Goal: Information Seeking & Learning: Check status

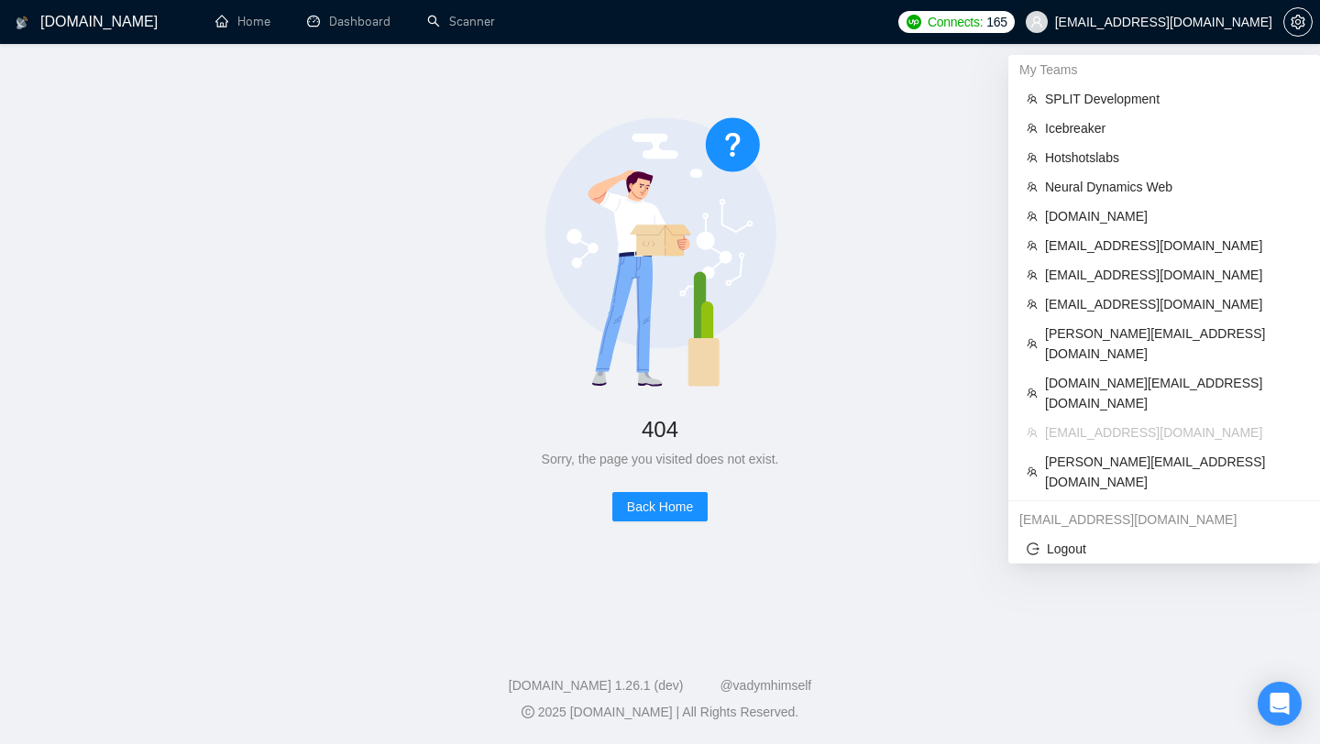
click at [1224, 30] on span "[EMAIL_ADDRESS][DOMAIN_NAME]" at bounding box center [1148, 22] width 269 height 59
click at [1189, 22] on span "[EMAIL_ADDRESS][DOMAIN_NAME]" at bounding box center [1163, 22] width 217 height 0
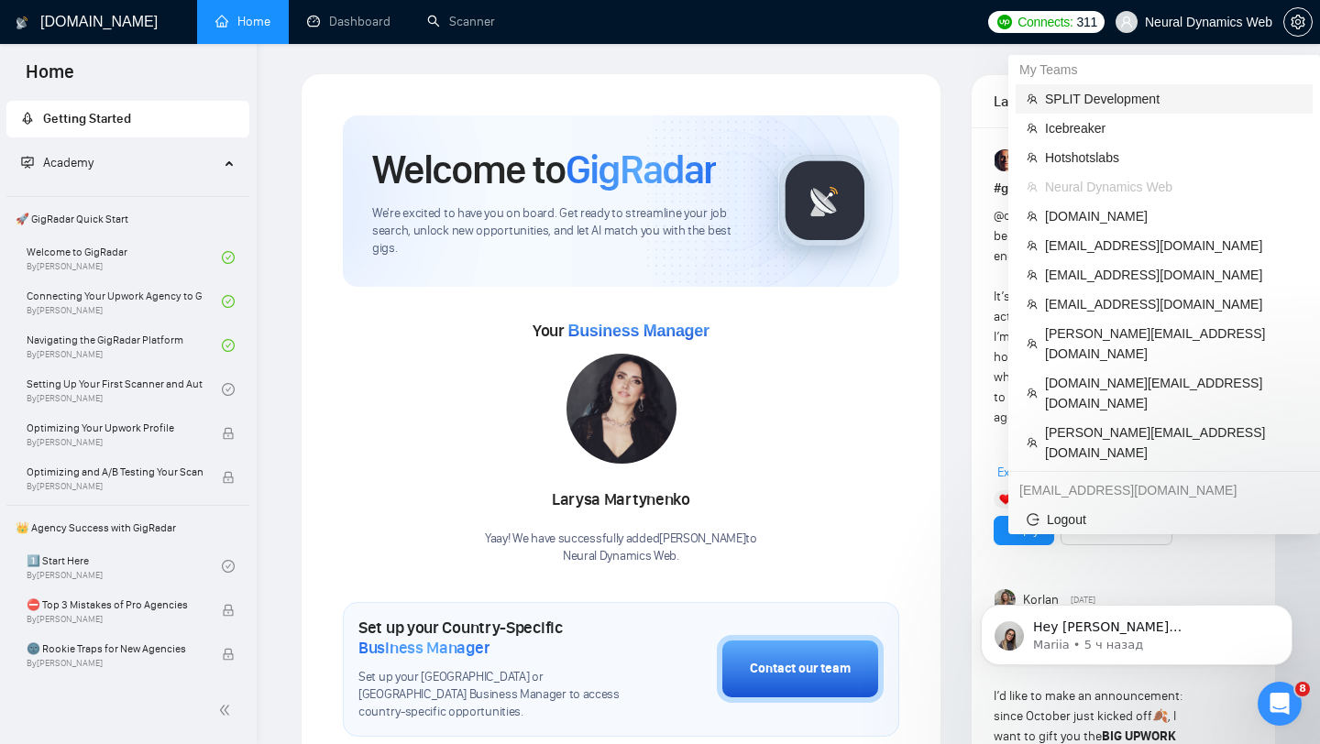
click at [1150, 96] on span "SPLIT Development" at bounding box center [1173, 99] width 257 height 20
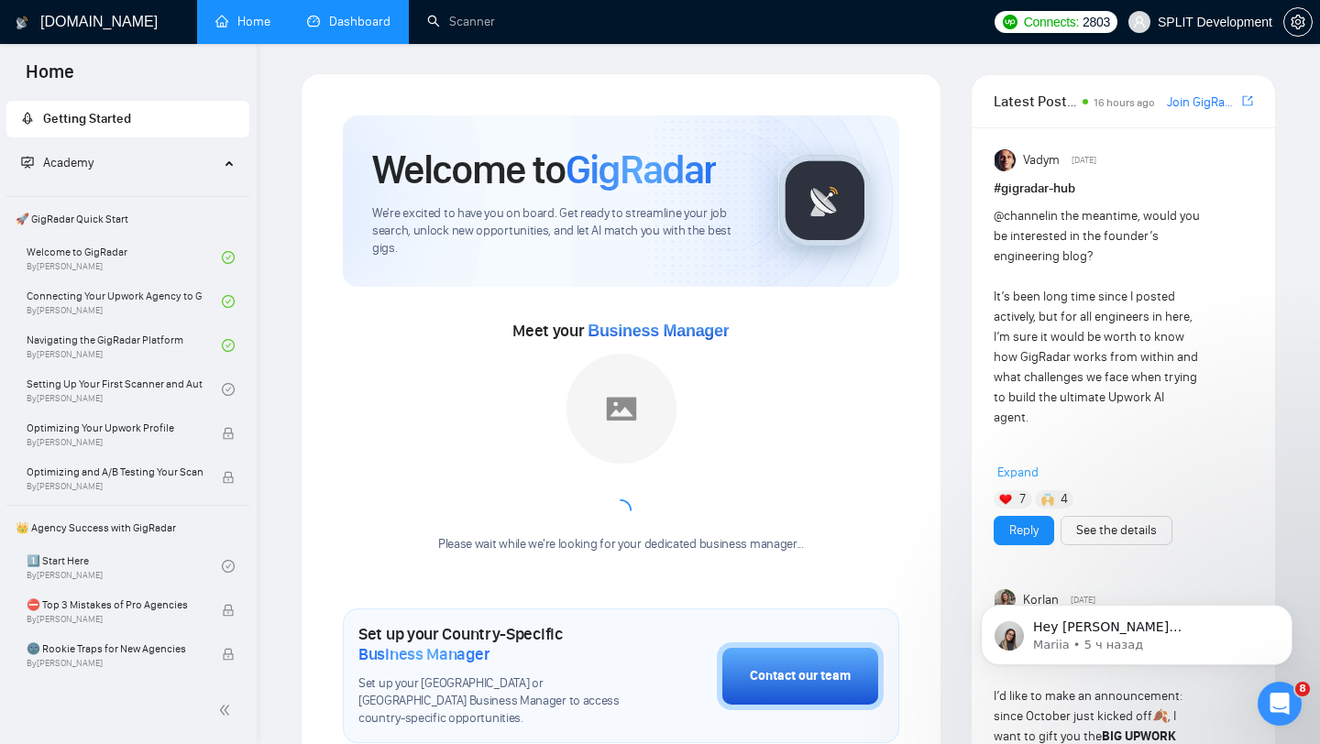
click at [360, 42] on li "Dashboard" at bounding box center [349, 22] width 120 height 44
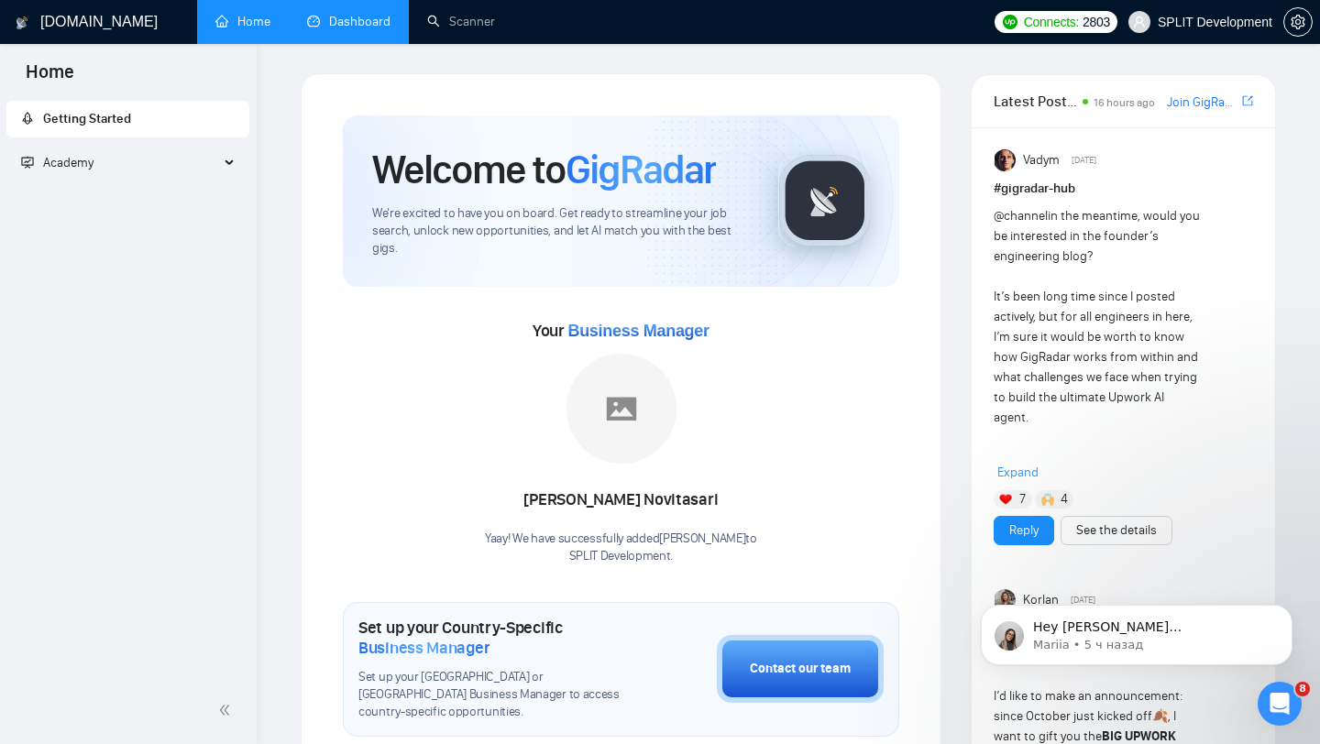
click at [351, 26] on link "Dashboard" at bounding box center [348, 22] width 83 height 16
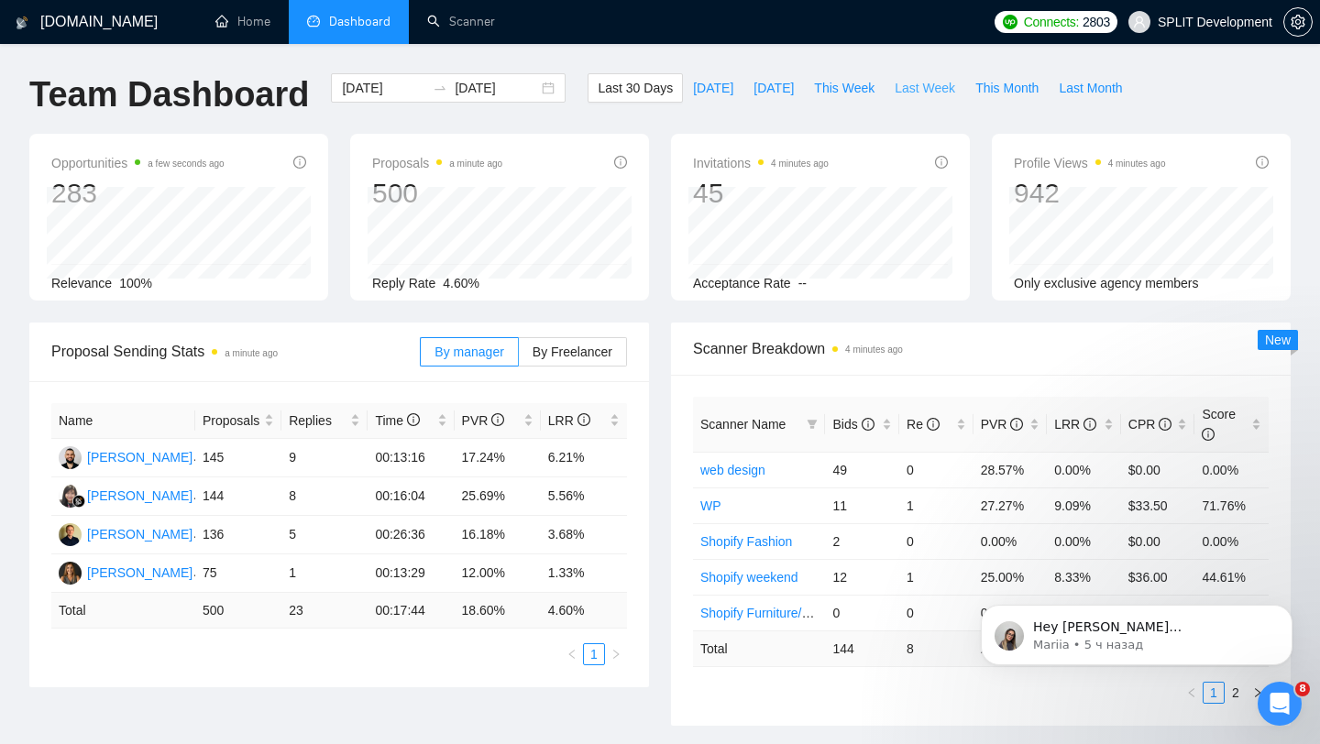
click at [910, 78] on span "Last Week" at bounding box center [924, 88] width 60 height 20
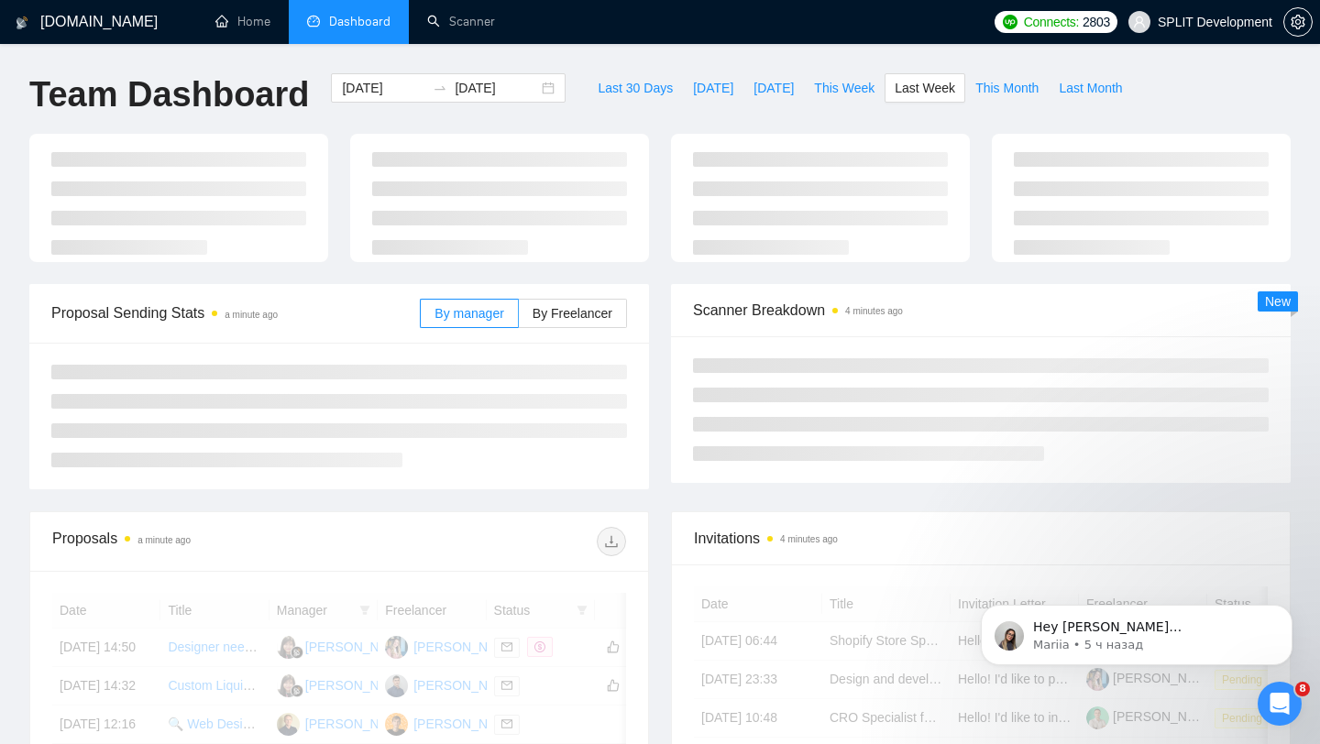
type input "[DATE]"
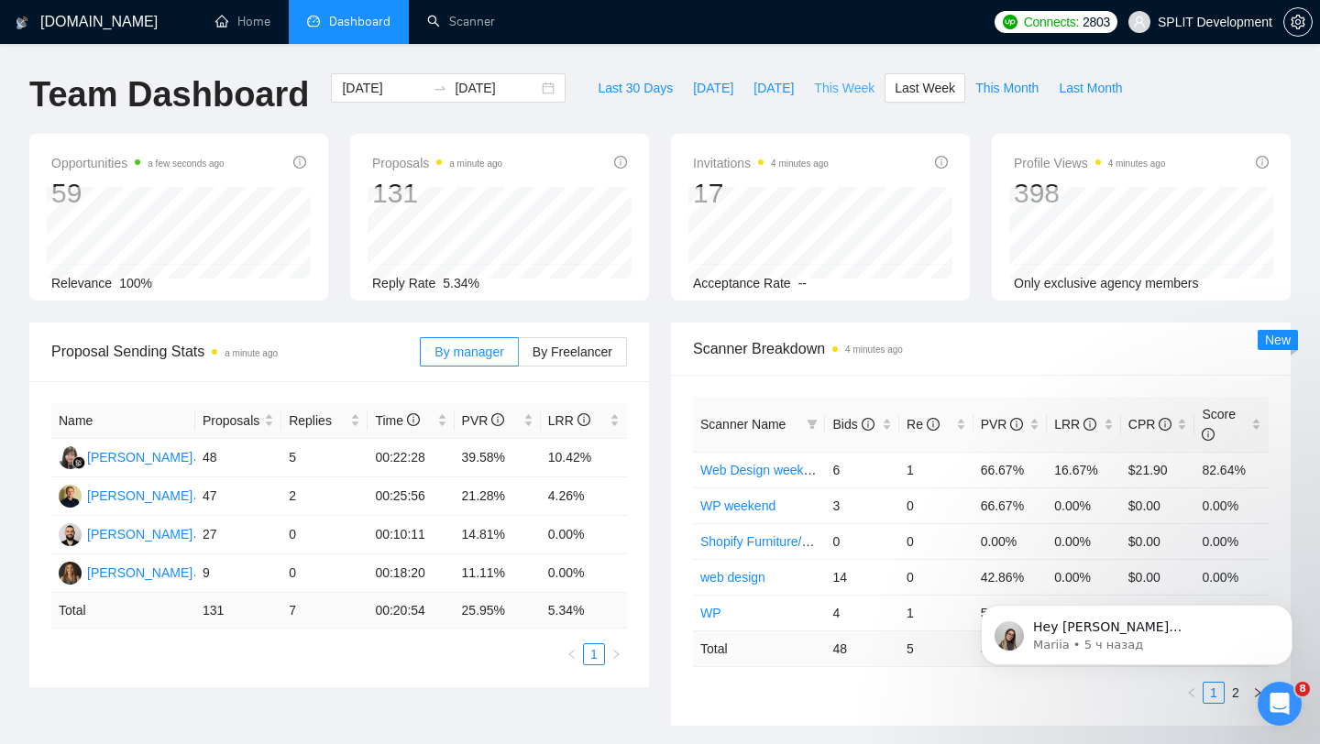
click at [832, 81] on span "This Week" at bounding box center [844, 88] width 60 height 20
type input "[DATE]"
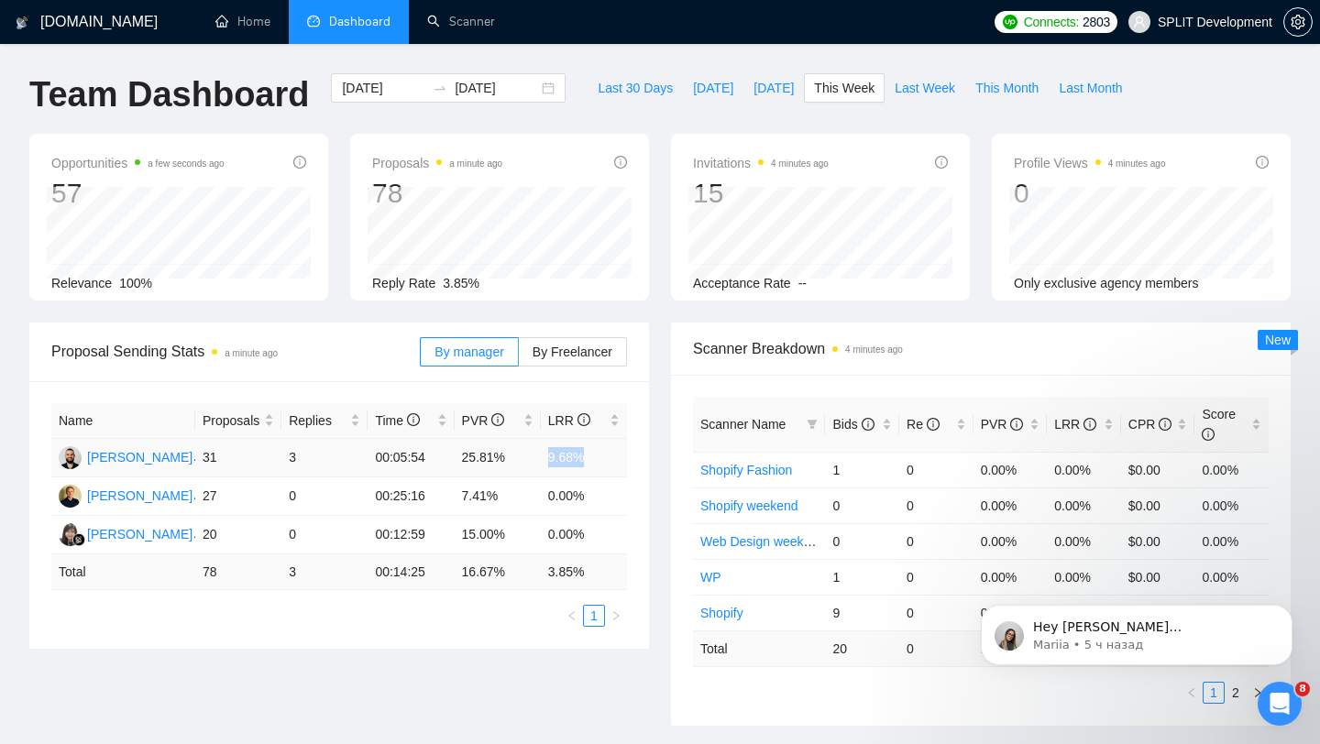
drag, startPoint x: 533, startPoint y: 457, endPoint x: 619, endPoint y: 458, distance: 85.2
click at [619, 458] on tr "[PERSON_NAME] 31 3 00:05:54 25.81% 9.68%" at bounding box center [338, 458] width 575 height 38
click at [926, 98] on button "Last Week" at bounding box center [924, 87] width 81 height 29
type input "[DATE]"
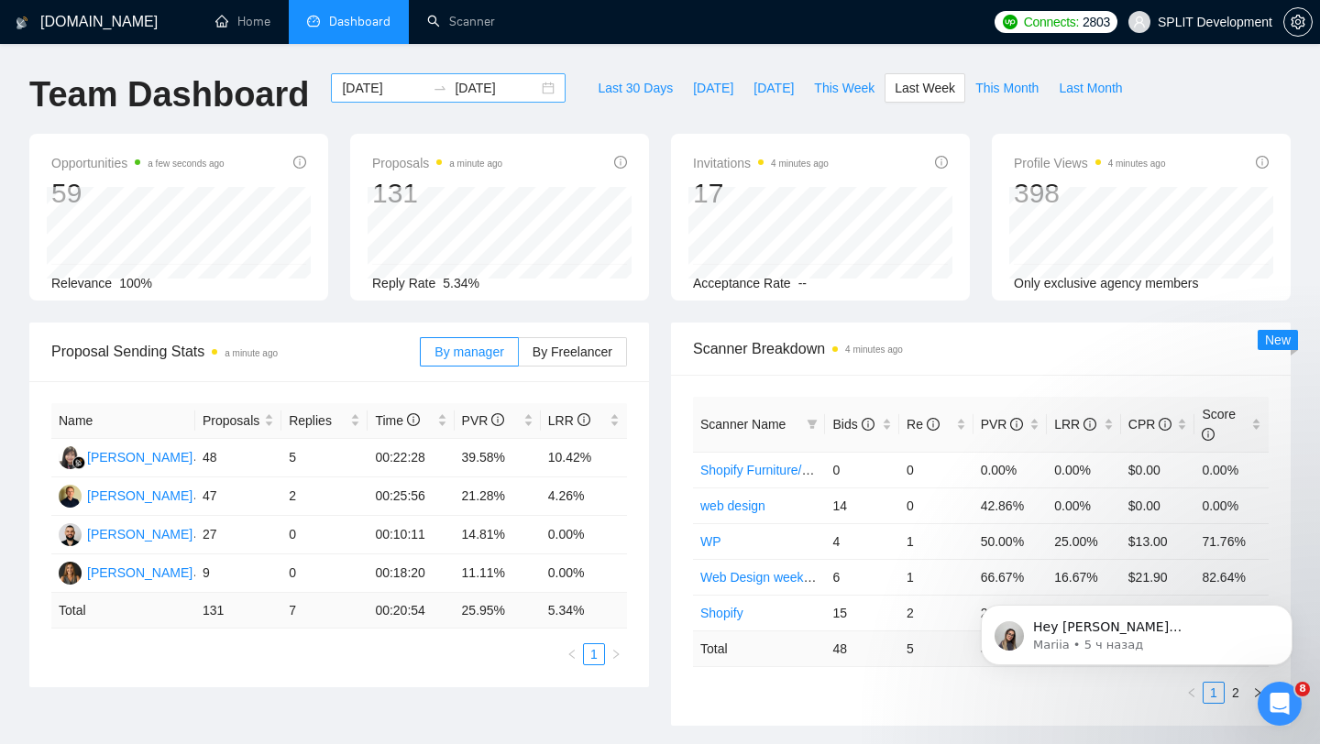
click at [529, 95] on div "[DATE] [DATE]" at bounding box center [448, 87] width 235 height 29
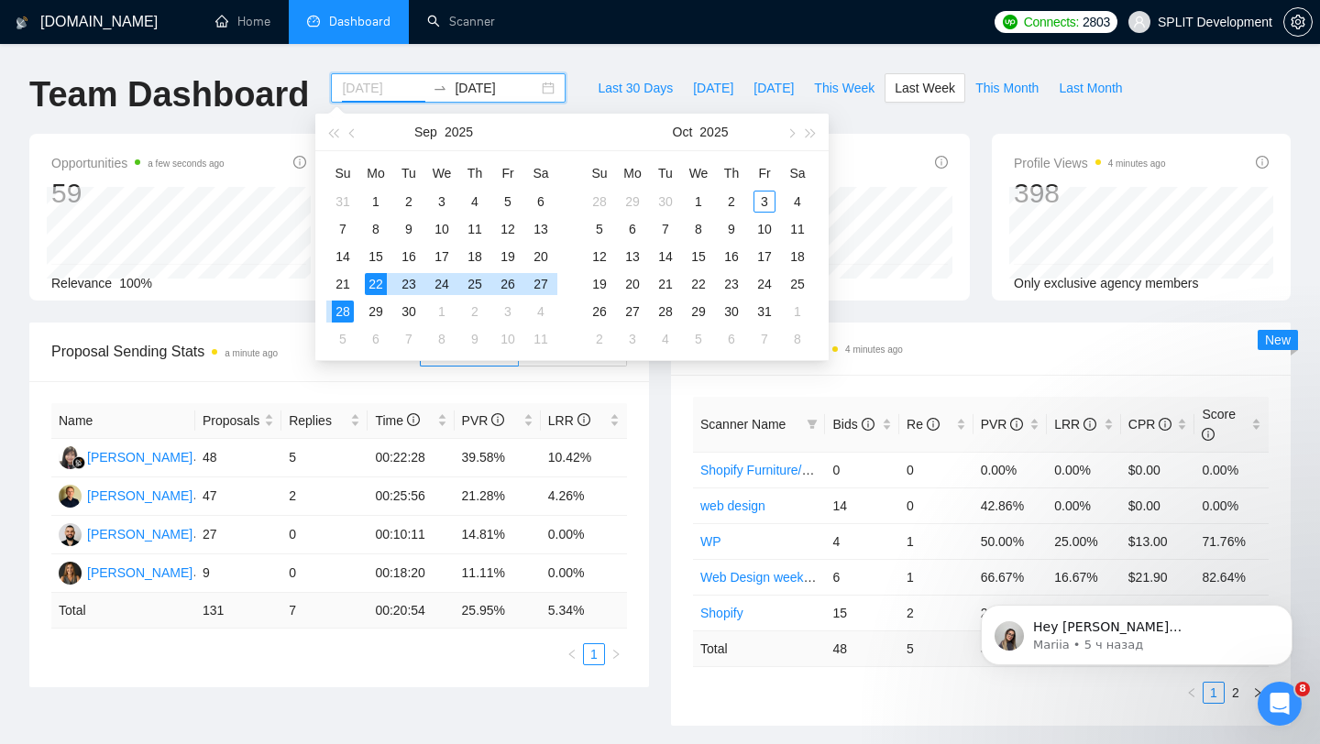
type input "[DATE]"
click at [379, 281] on div "22" at bounding box center [376, 284] width 22 height 22
type input "[DATE]"
click at [438, 286] on div "24" at bounding box center [442, 284] width 22 height 22
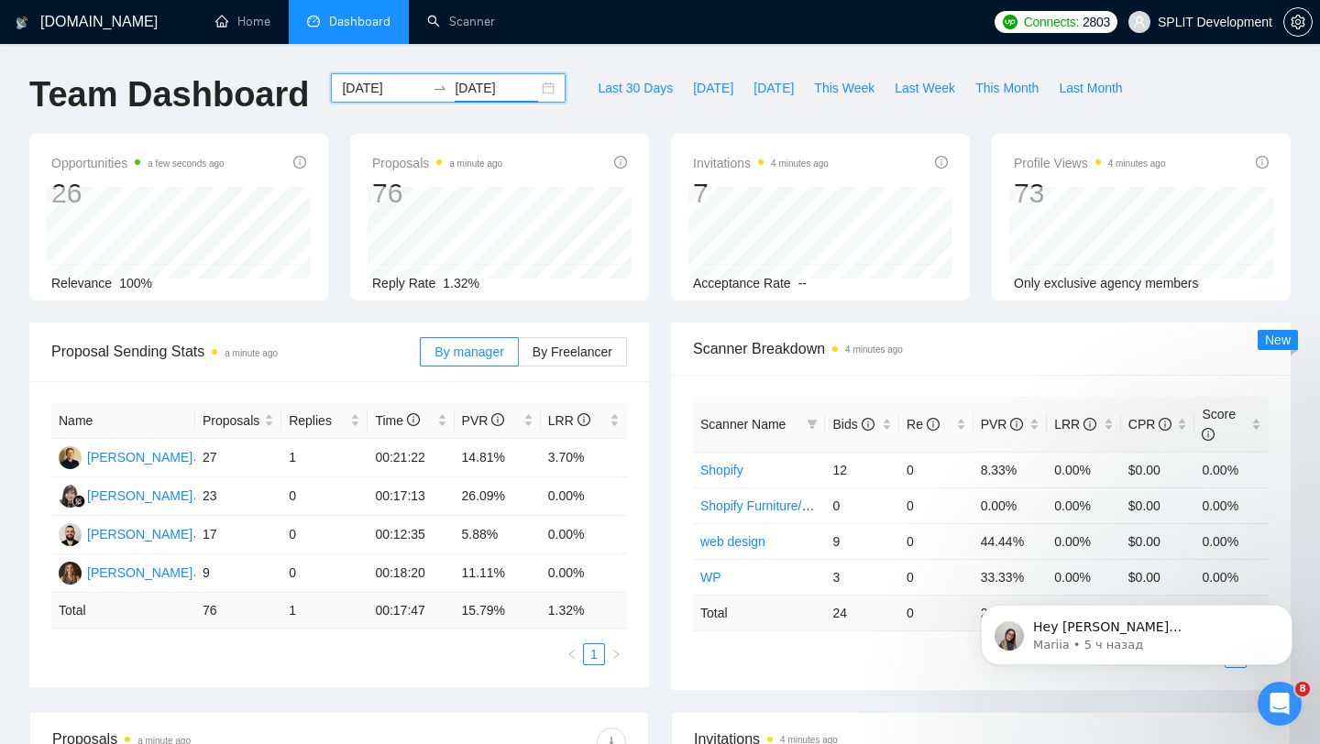
click at [533, 92] on div "[DATE] [DATE]" at bounding box center [448, 87] width 235 height 29
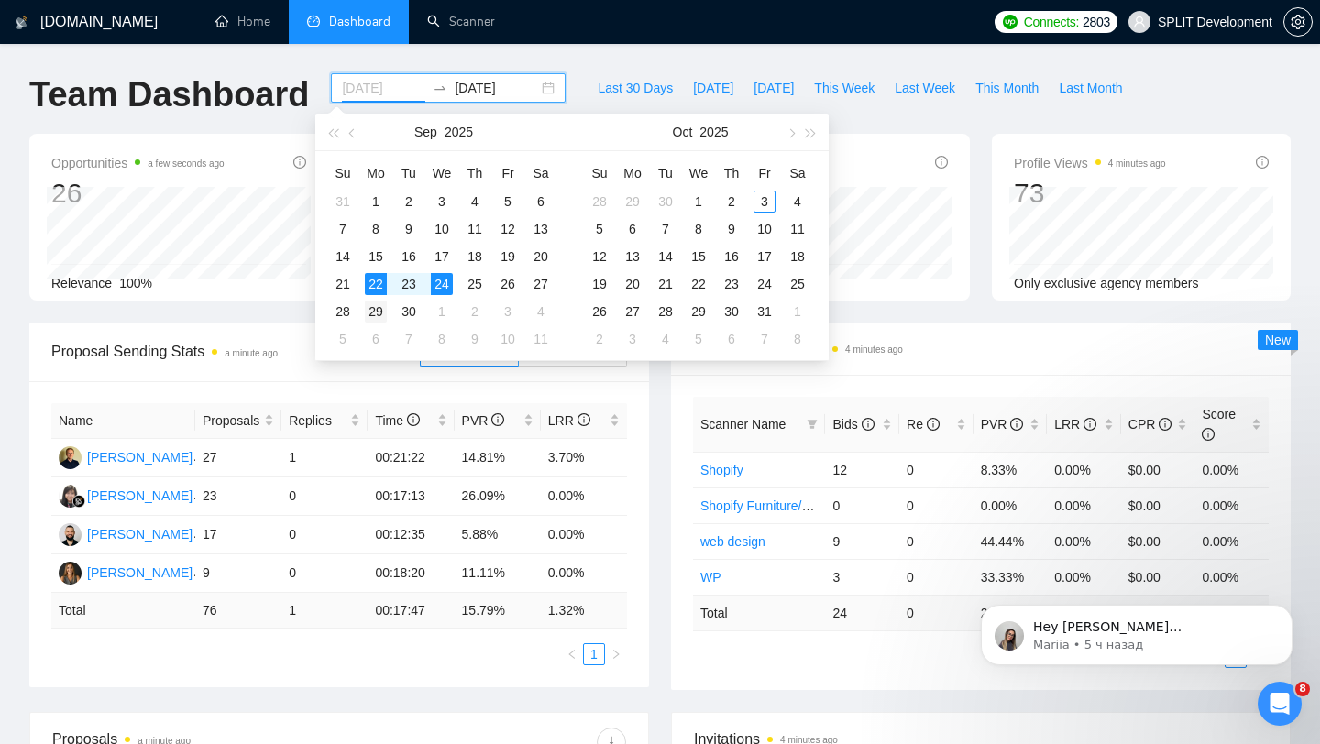
type input "[DATE]"
click at [376, 314] on div "29" at bounding box center [376, 312] width 22 height 22
type input "[DATE]"
click at [453, 311] on td "1" at bounding box center [441, 311] width 33 height 27
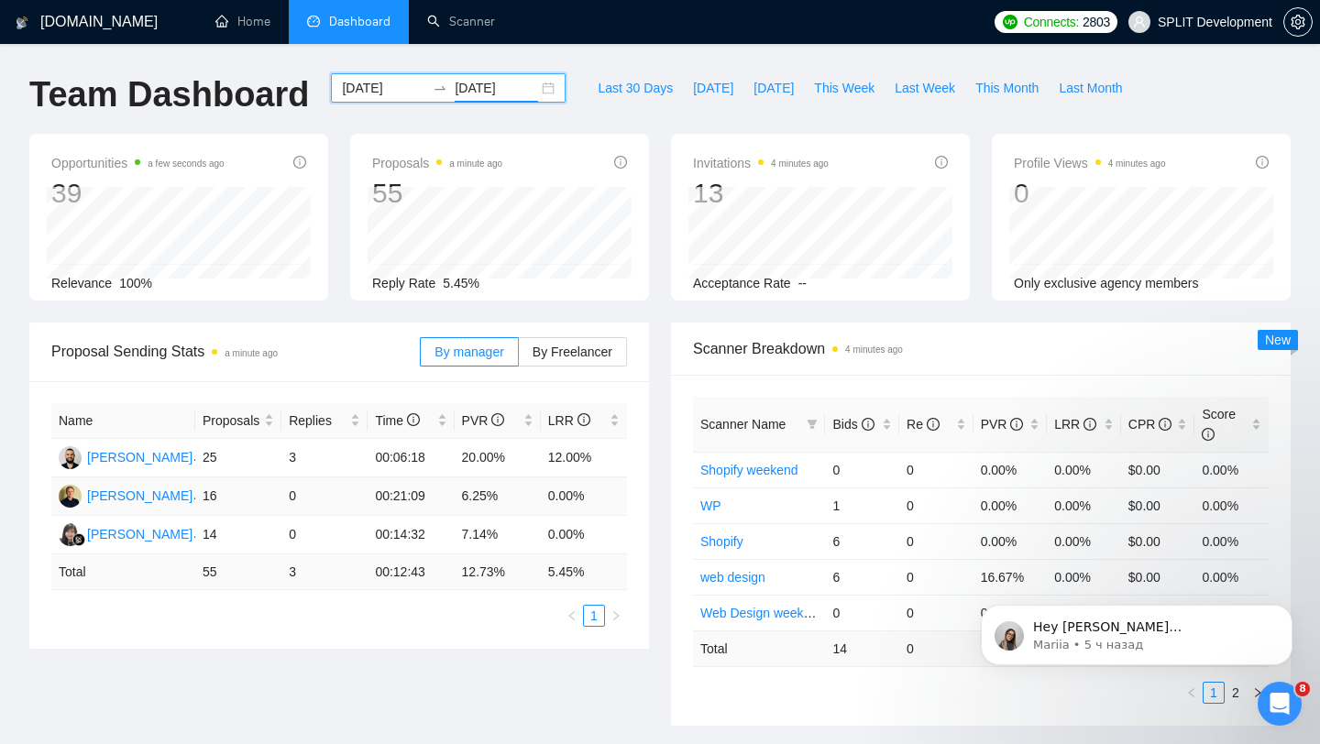
scroll to position [14, 0]
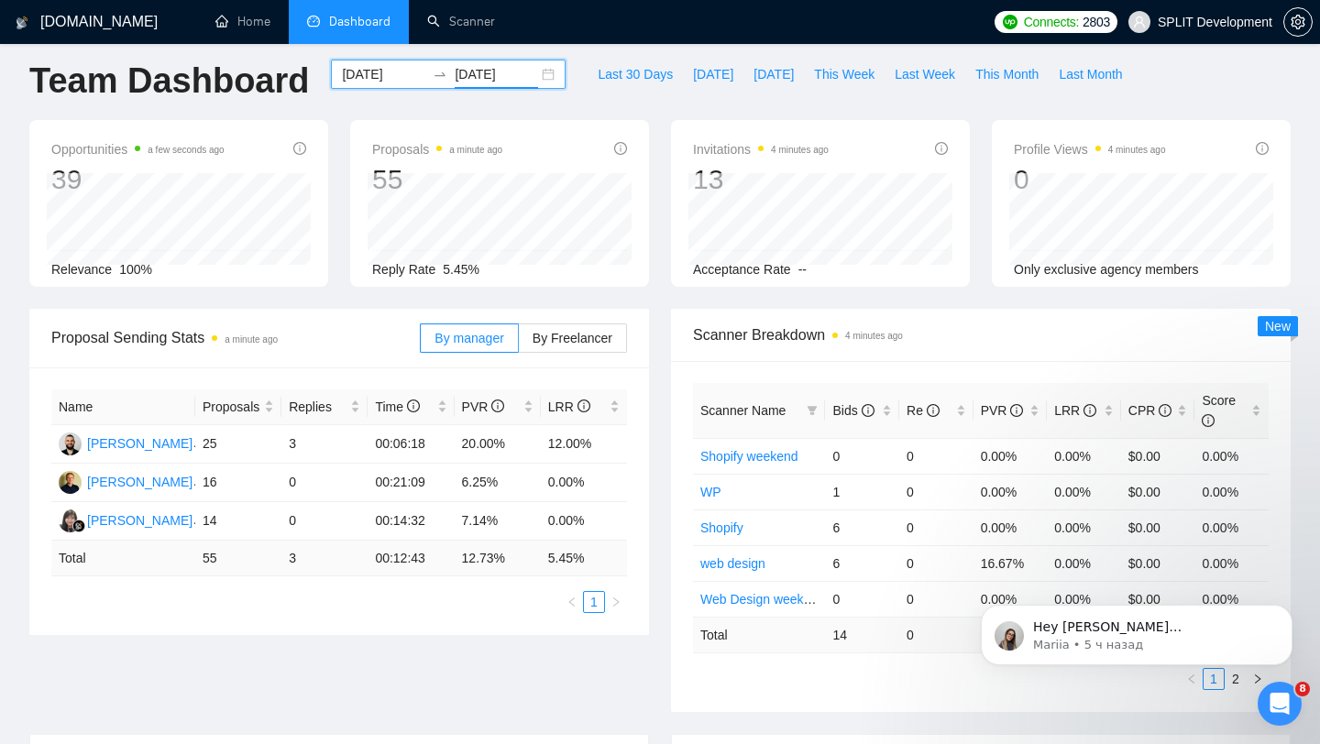
click at [535, 77] on div "[DATE] [DATE]" at bounding box center [448, 74] width 235 height 29
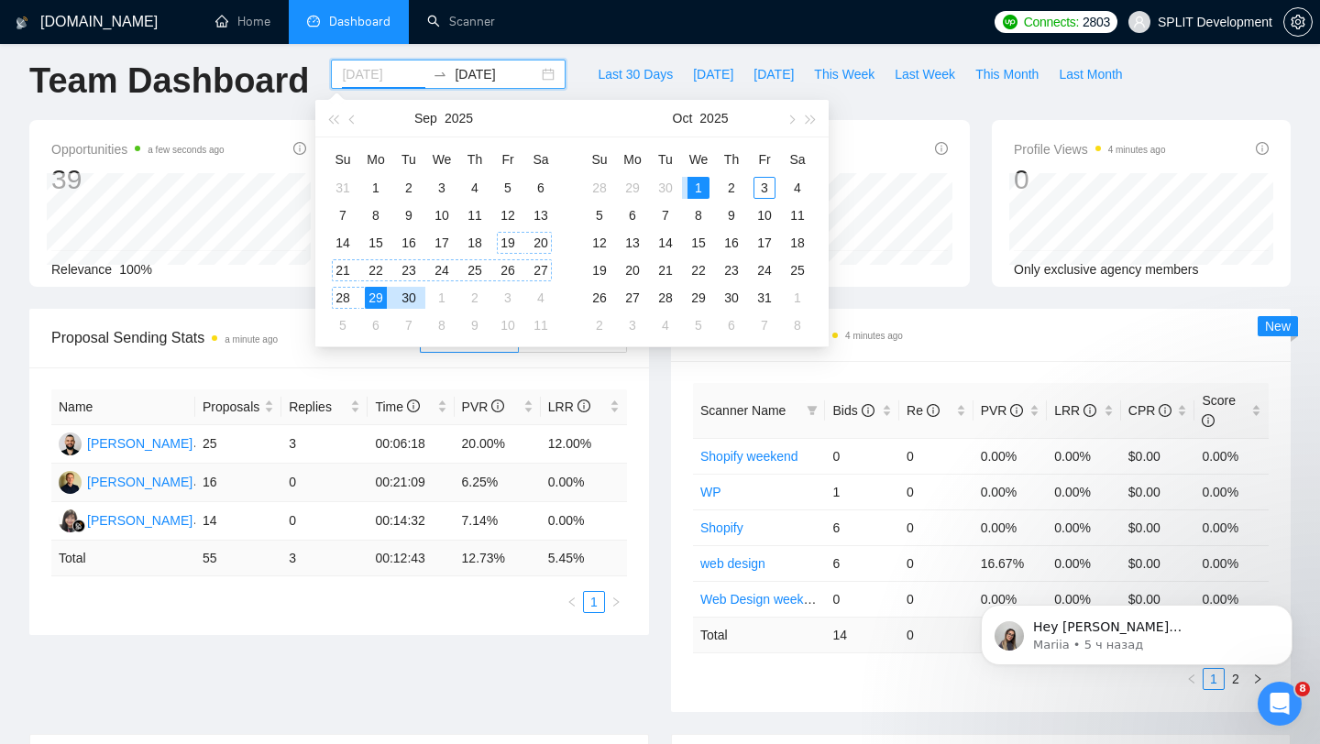
type input "[DATE]"
click at [595, 372] on div "Name Proposals Replies Time PVR LRR [PERSON_NAME] 25 3 00:06:18 20.00% 12.00% […" at bounding box center [338, 501] width 619 height 268
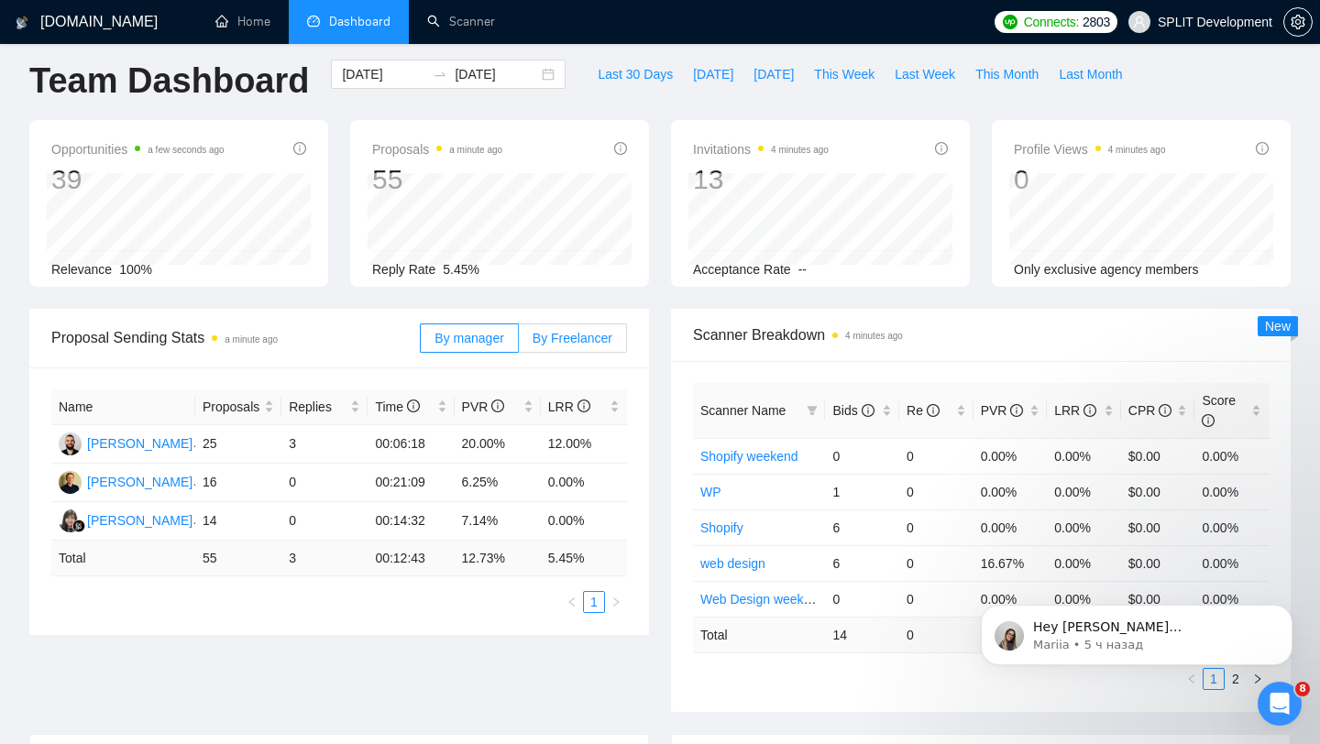
click at [593, 344] on span "By Freelancer" at bounding box center [572, 338] width 80 height 15
click at [519, 343] on input "By Freelancer" at bounding box center [519, 343] width 0 height 0
